Goal: Register for event/course

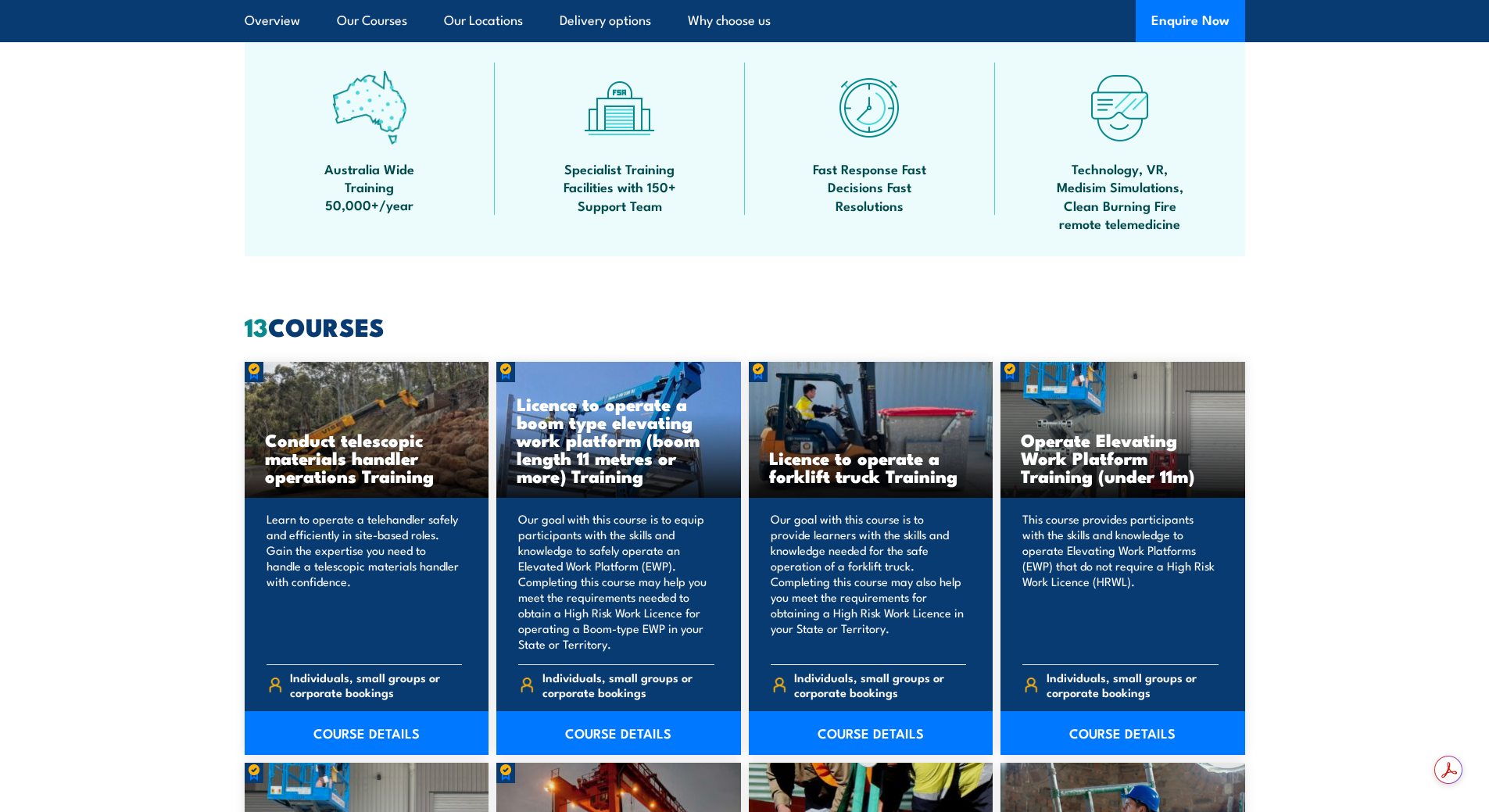
scroll to position [1016, 0]
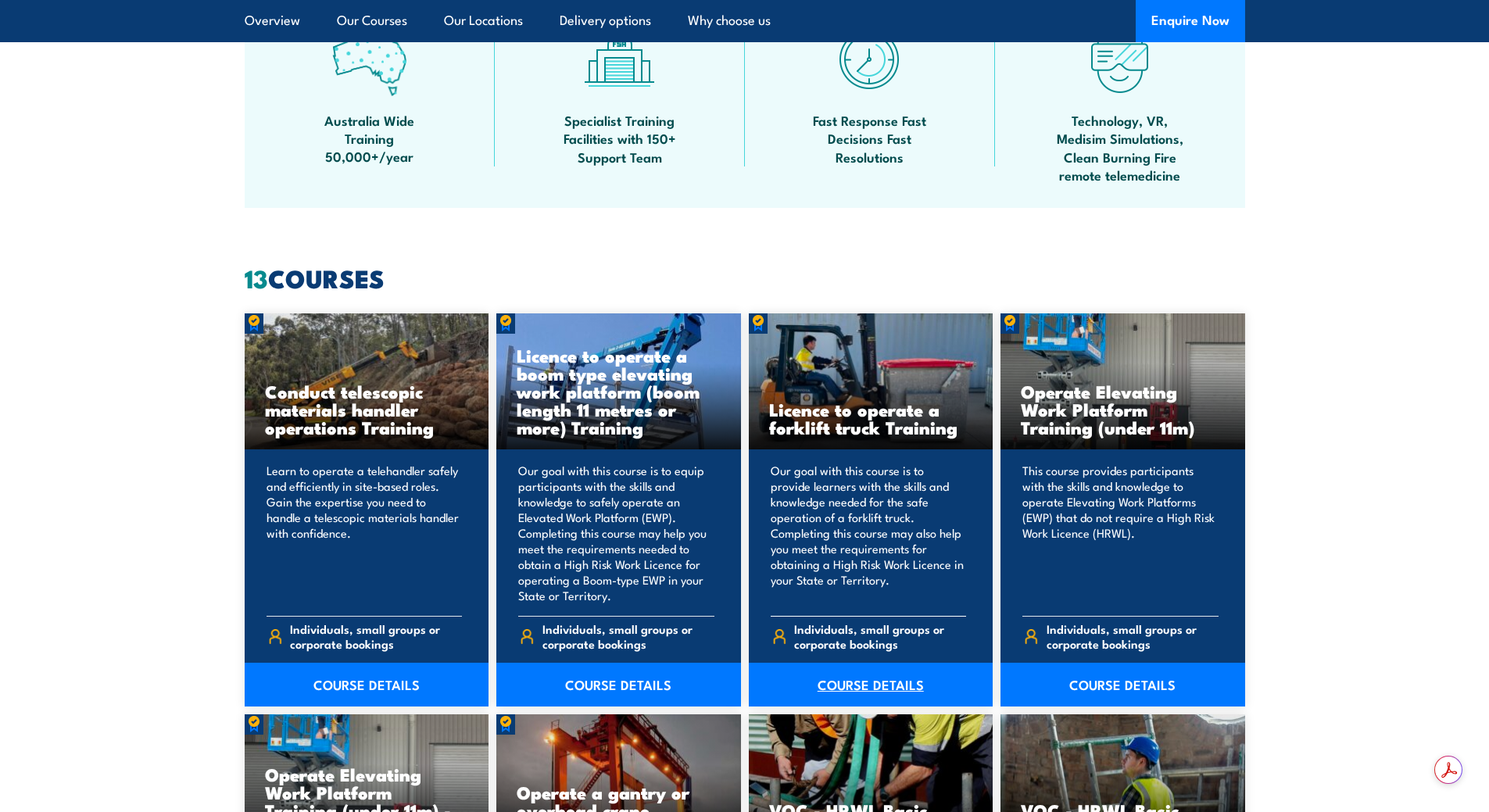
click at [856, 684] on link "COURSE DETAILS" at bounding box center [871, 684] width 245 height 44
